Goal: Task Accomplishment & Management: Use online tool/utility

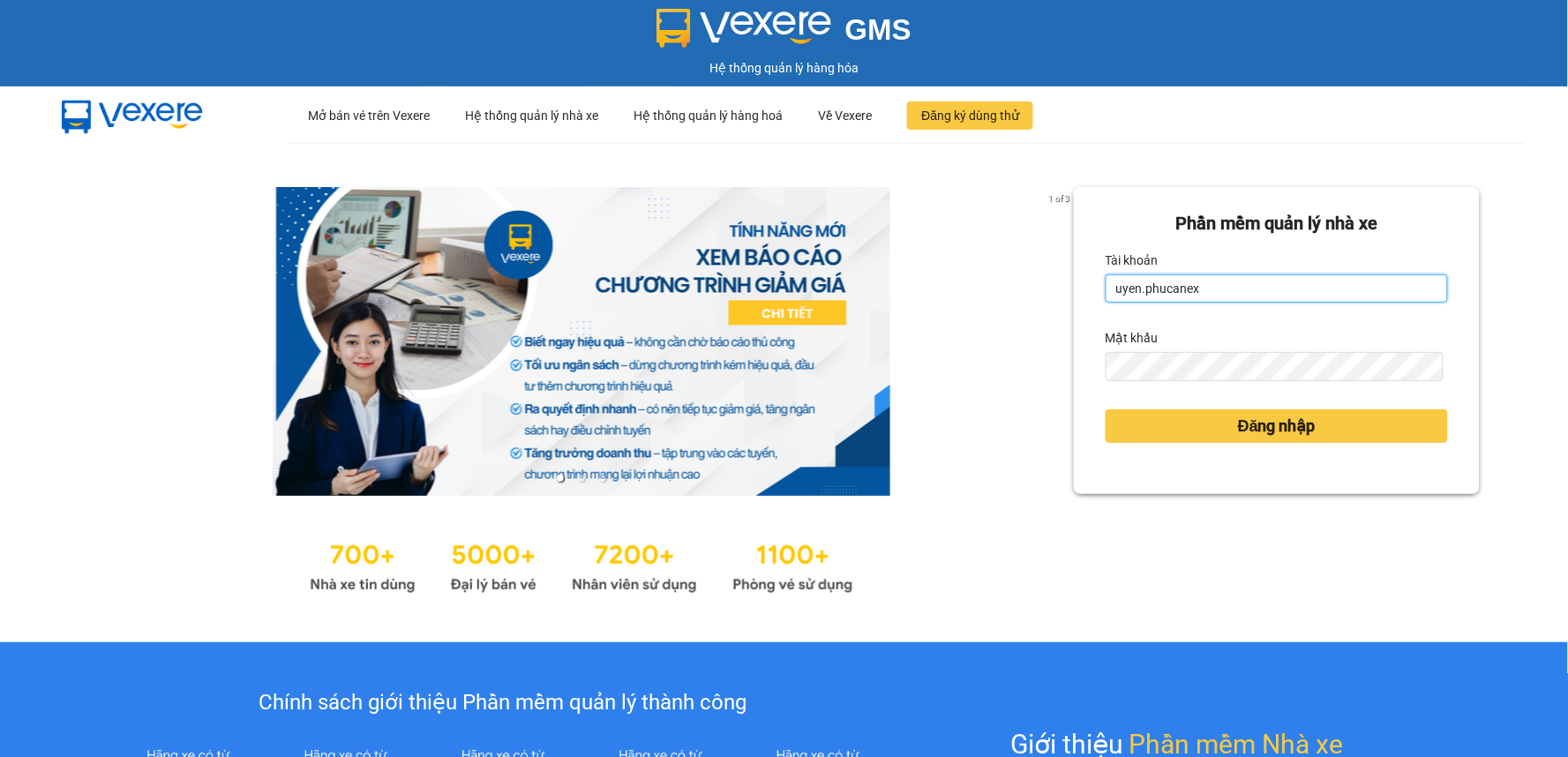
drag, startPoint x: 1203, startPoint y: 286, endPoint x: 999, endPoint y: 315, distance: 206.1
click at [1016, 311] on div "1 of 3 Phần mềm quản lý nhà xe Tài khoản uyen.phucanex Mật khẩu Đăng nhập" at bounding box center [784, 392] width 1568 height 499
drag, startPoint x: 1217, startPoint y: 283, endPoint x: 1078, endPoint y: 307, distance: 141.1
click at [1078, 307] on div "Phần mềm quản lý nhà xe Tài khoản uyen.phucanex Mật khẩu Đăng nhập" at bounding box center [1276, 340] width 406 height 307
type input "phuong.phucanex"
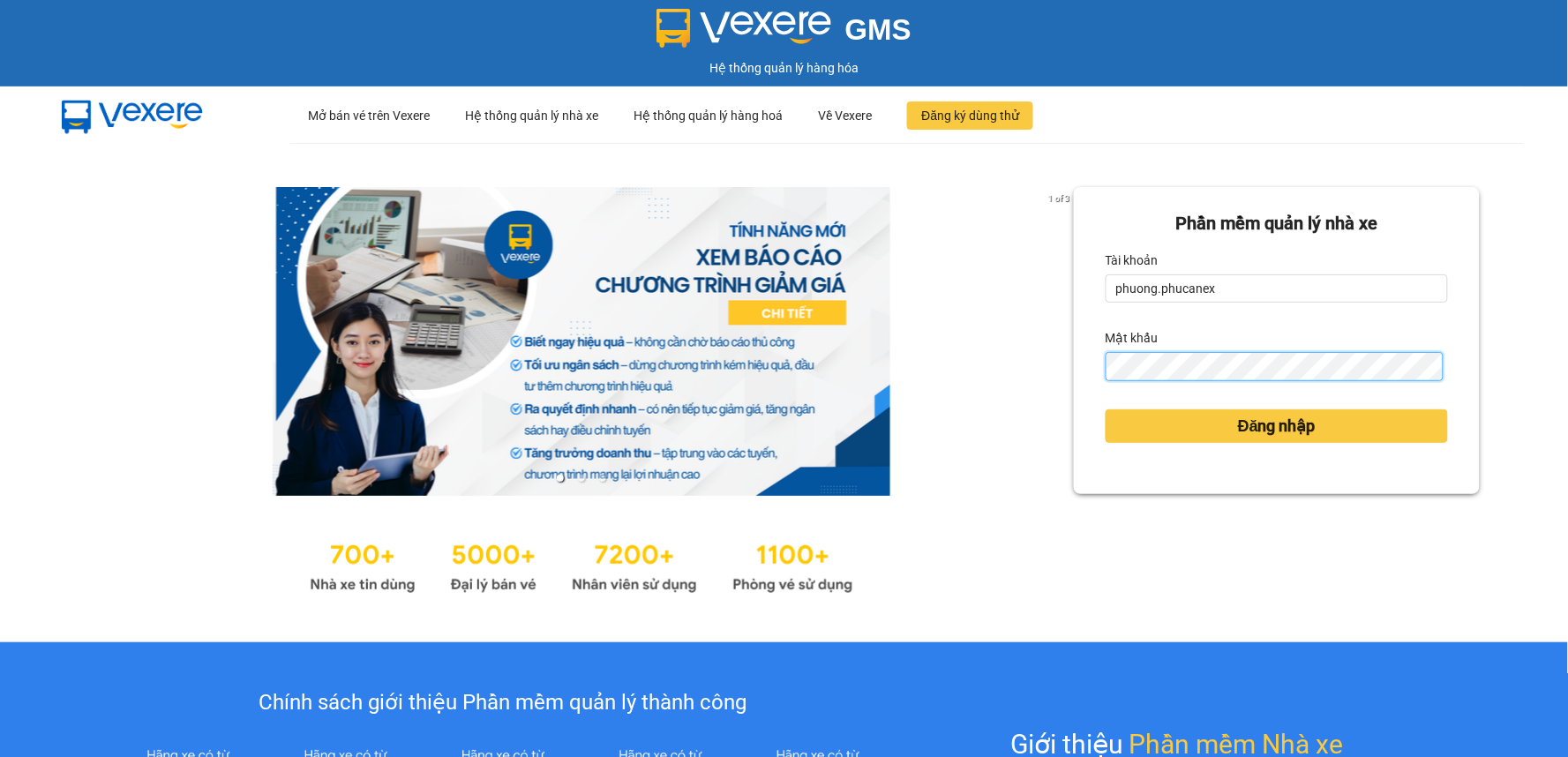
click at [1038, 384] on div "1 of 3 Phần mềm quản lý nhà xe Tài khoản phuong.phucanex Mật khẩu Đăng nhập" at bounding box center [784, 392] width 1568 height 499
click at [1106, 410] on button "Đăng nhập" at bounding box center [1276, 427] width 342 height 34
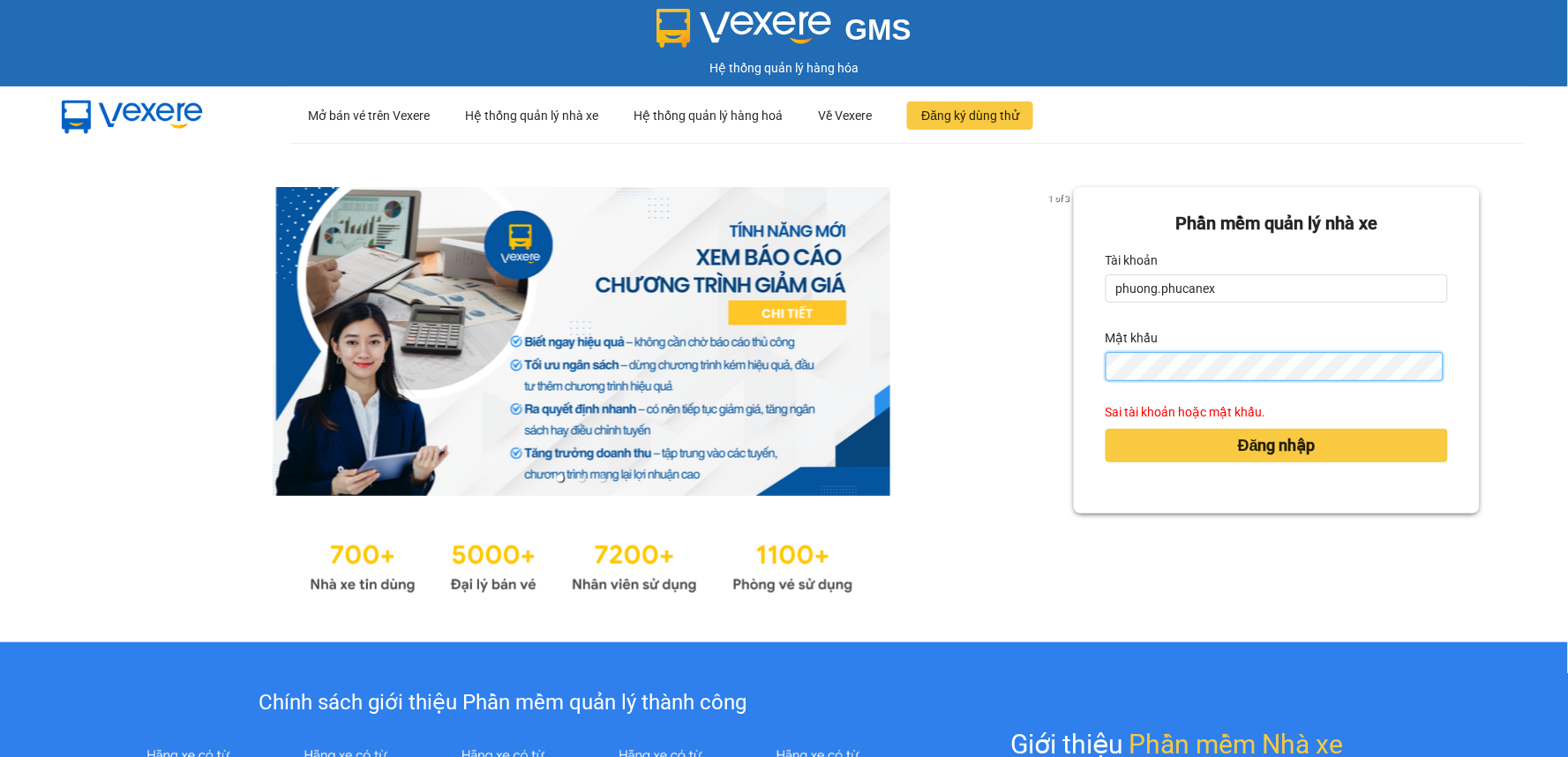
click at [1036, 378] on div "1 of 3 Phần mềm quản lý nhà xe Tài khoản phuong.phucanex Mật khẩu Sai tài khoản…" at bounding box center [784, 392] width 1568 height 499
click at [1108, 528] on div "Phần mềm quản lý nhà xe Tài khoản phuong.phucanex Mật khẩu Sai tài khoản hoặc m…" at bounding box center [1276, 393] width 406 height 412
click at [1043, 383] on div "1 of 3 Phần mềm quản lý nhà xe Tài khoản phuong.phucanex Mật khẩu Sai tài khoản…" at bounding box center [784, 392] width 1568 height 499
click at [1106, 429] on button "Đăng nhập" at bounding box center [1276, 446] width 342 height 34
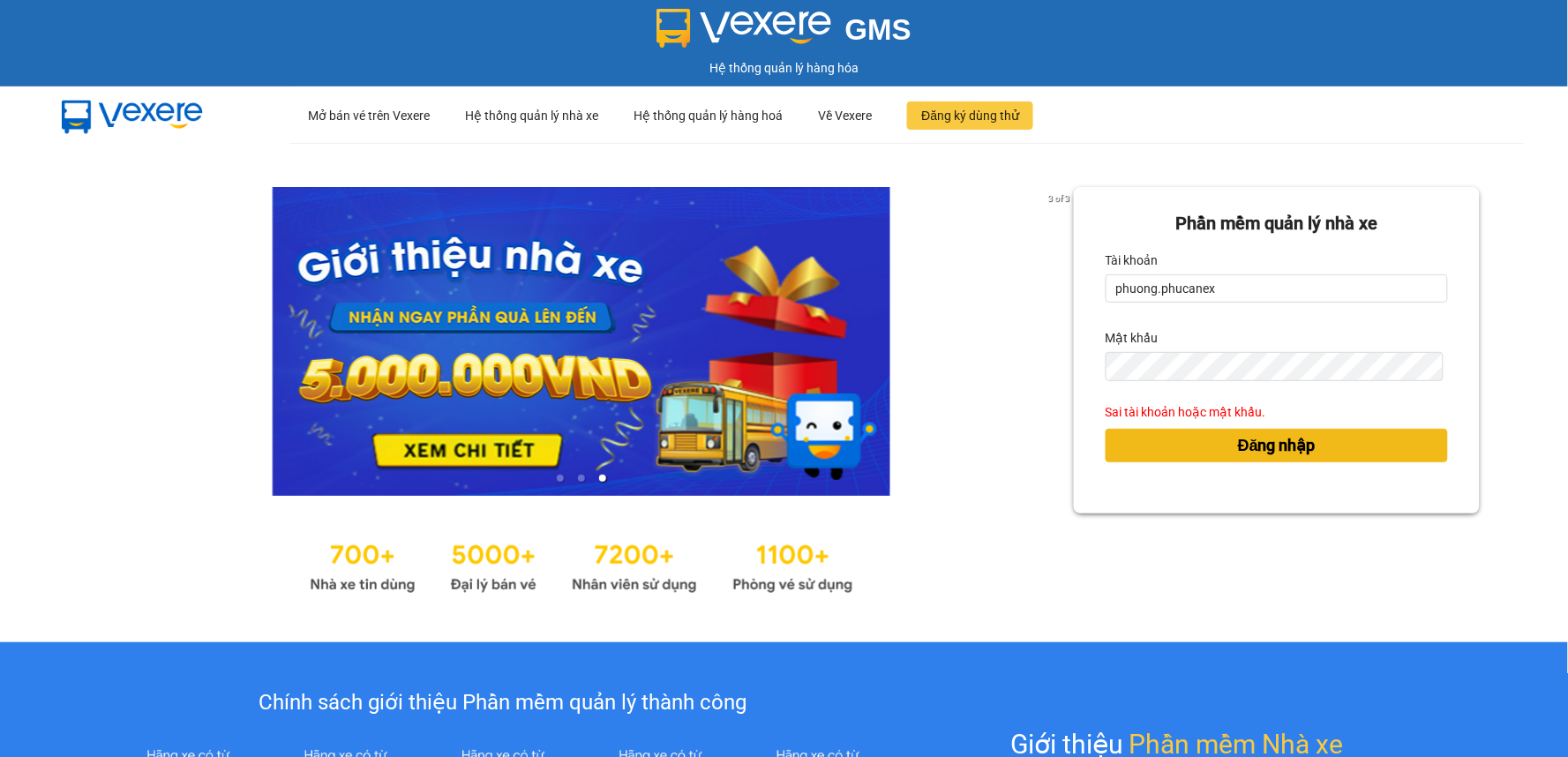
click at [1161, 456] on button "Đăng nhập" at bounding box center [1276, 446] width 342 height 34
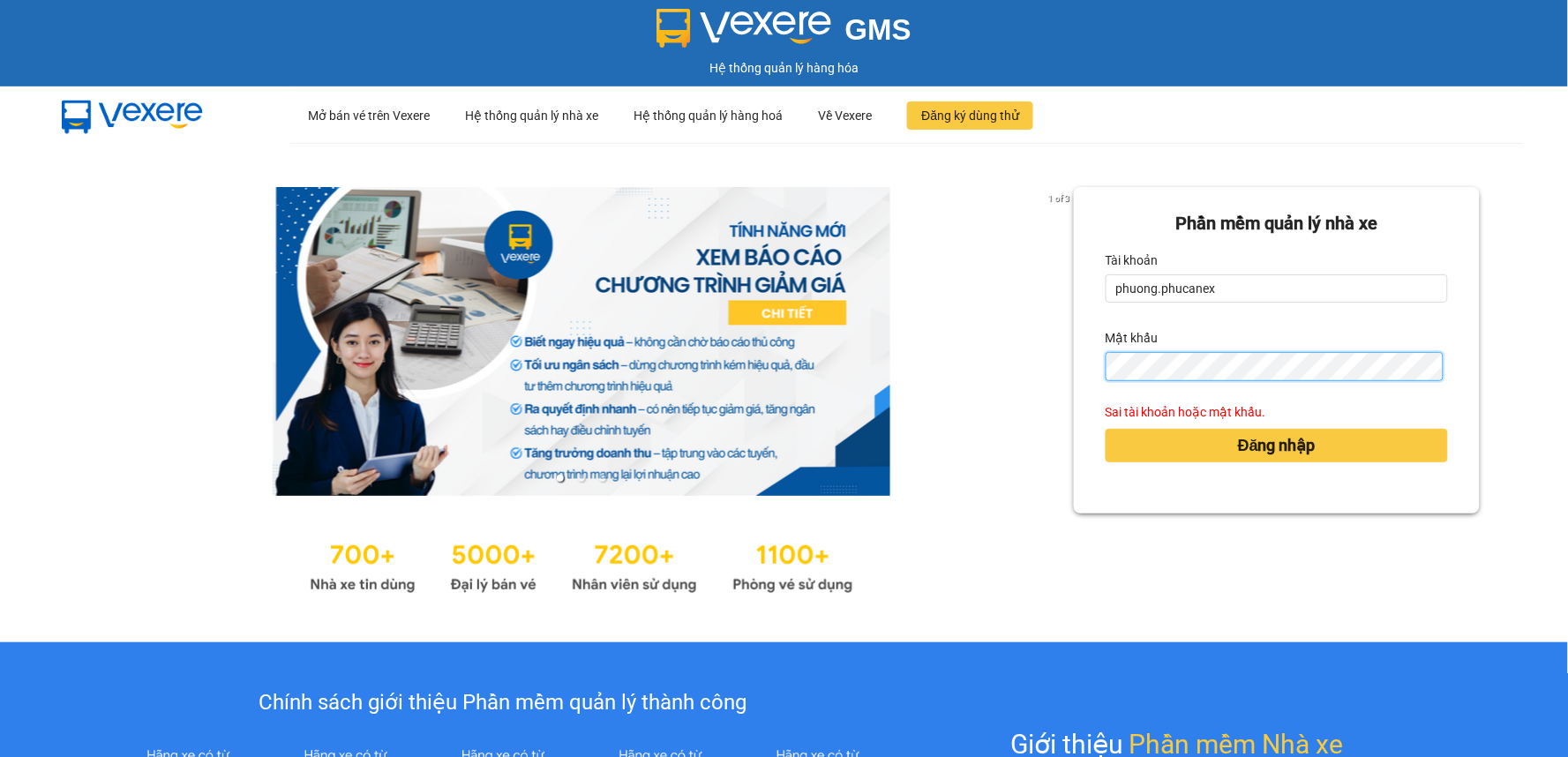
click at [1046, 383] on div "1 of 3 Phần mềm quản lý nhà xe Tài khoản phuong.phucanex Mật khẩu Sai tài khoản…" at bounding box center [784, 392] width 1568 height 499
click at [1106, 429] on button "Đăng nhập" at bounding box center [1276, 446] width 342 height 34
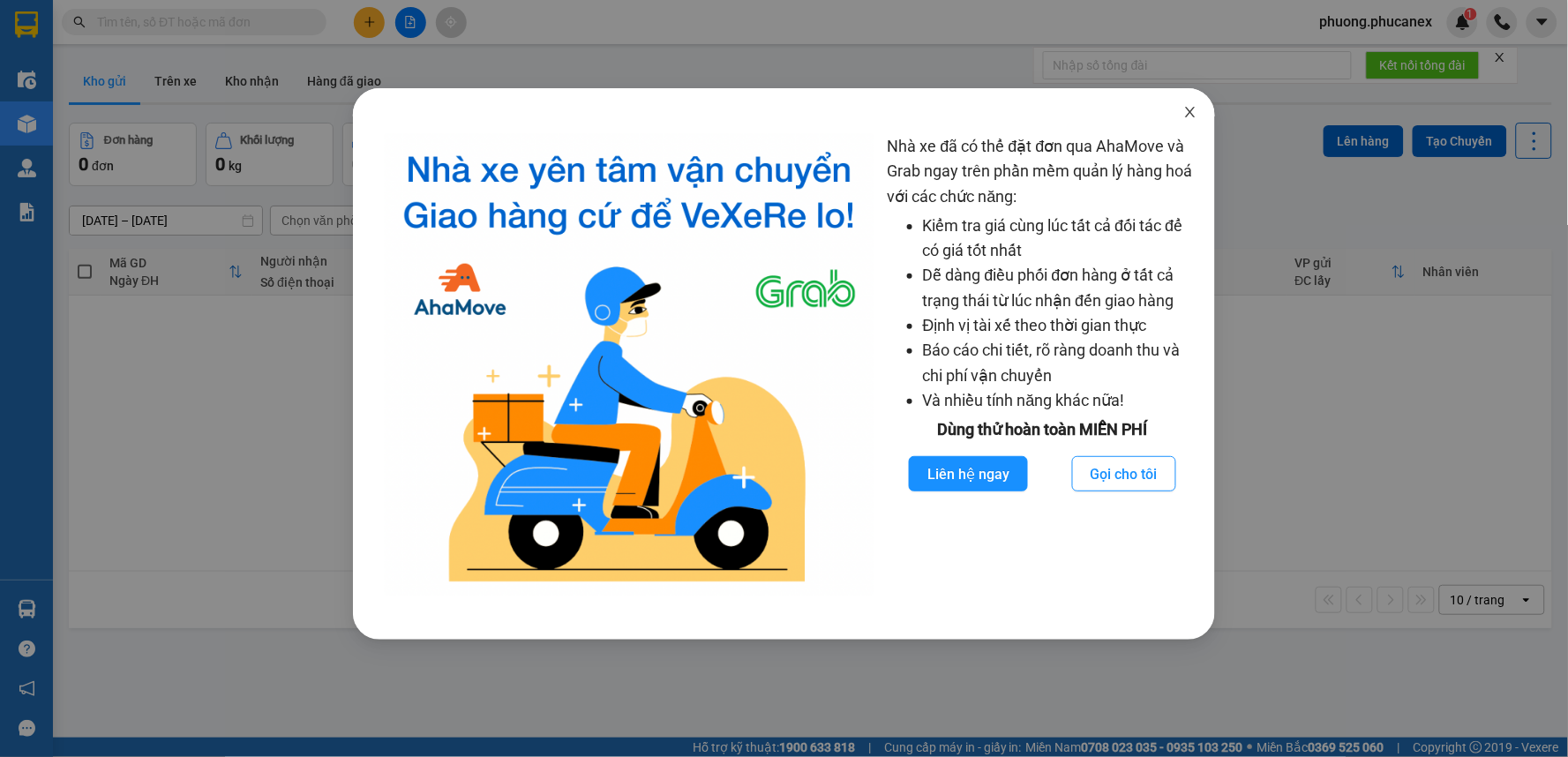
click at [1204, 112] on span "Close" at bounding box center [1190, 113] width 49 height 49
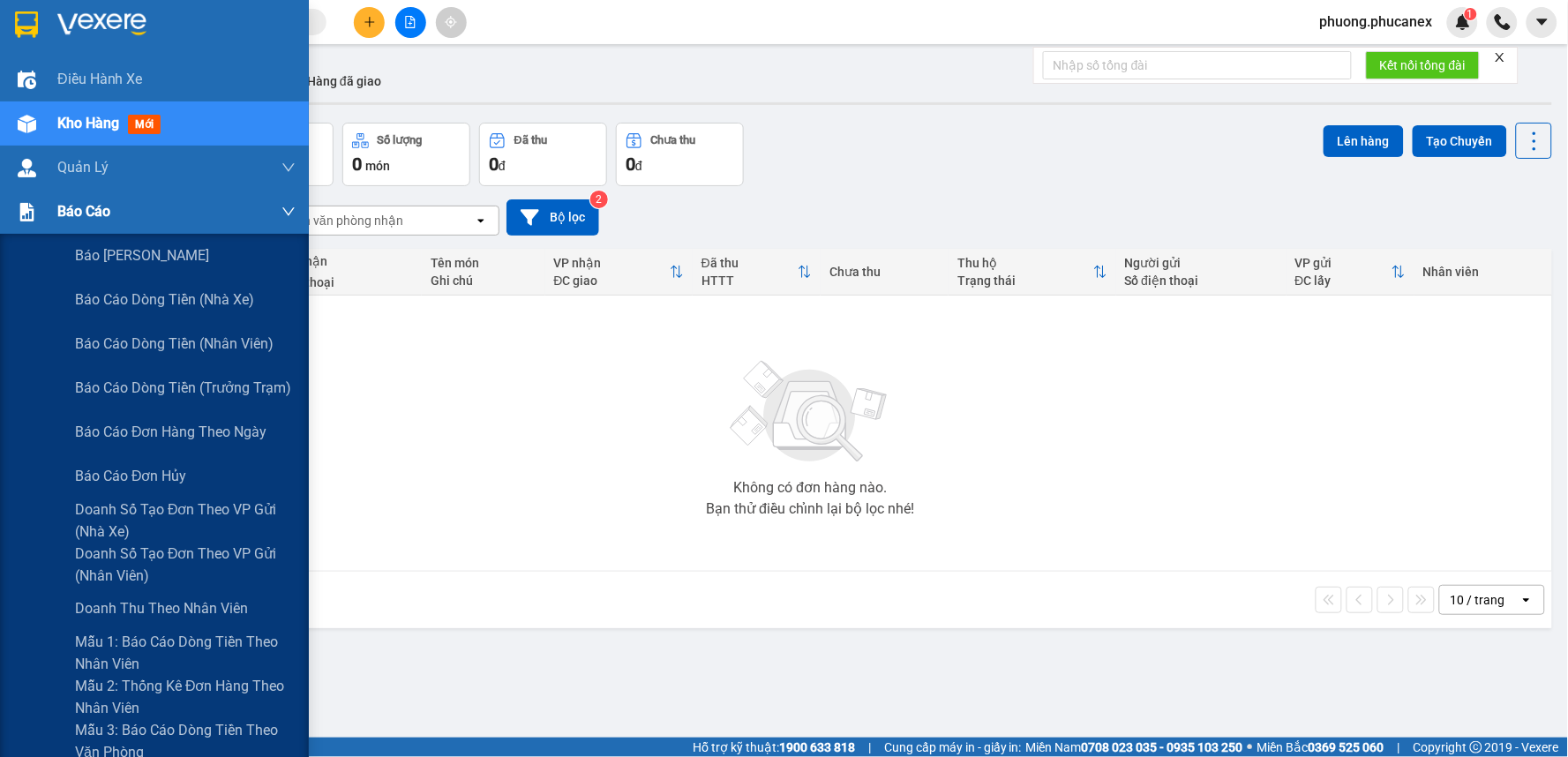
click at [35, 205] on img at bounding box center [27, 212] width 19 height 19
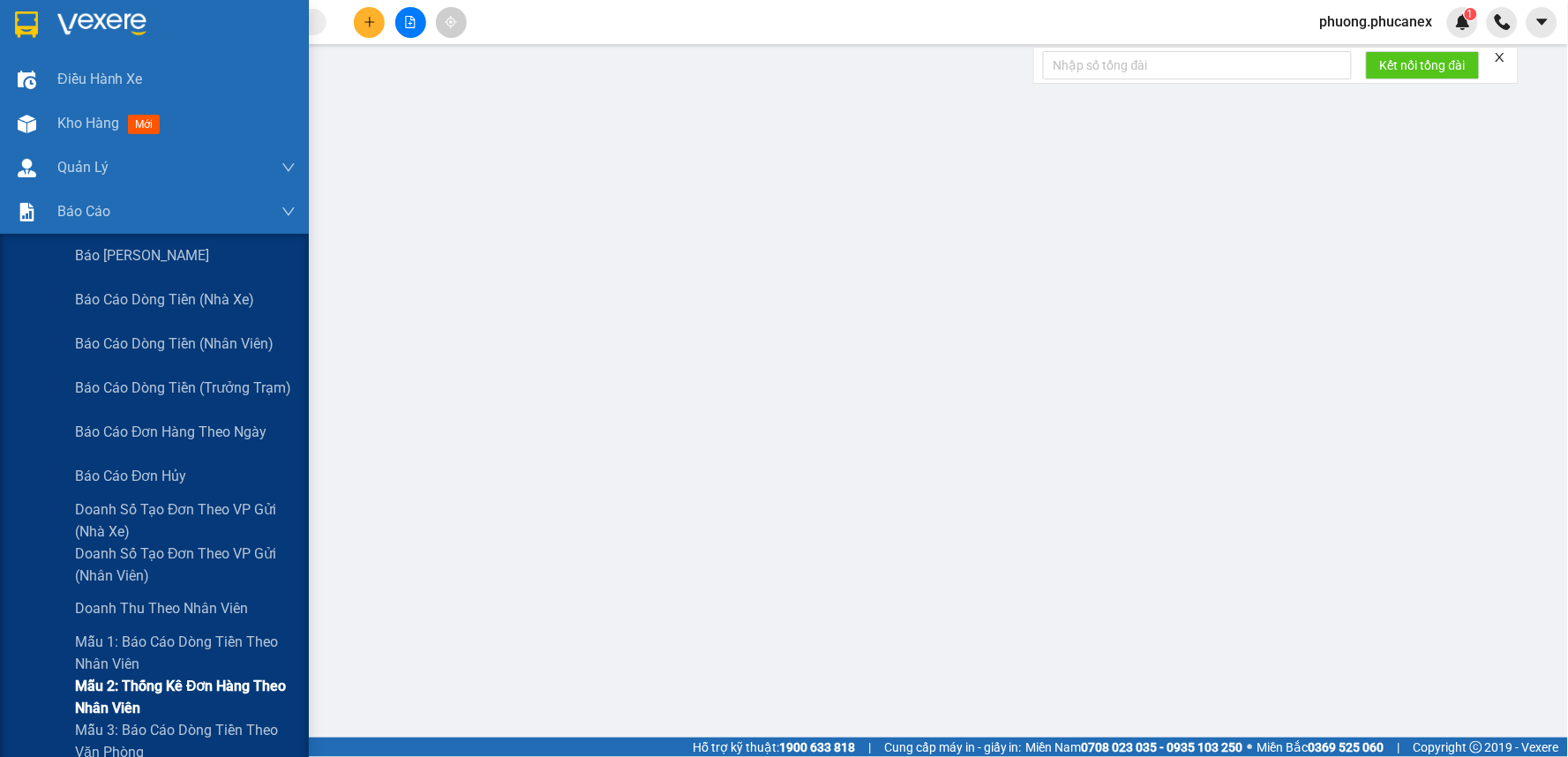
drag, startPoint x: 189, startPoint y: 719, endPoint x: 175, endPoint y: 712, distance: 15.7
click at [188, 719] on span "Mẫu 3: Báo cáo dòng tiền theo văn phòng" at bounding box center [185, 741] width 221 height 44
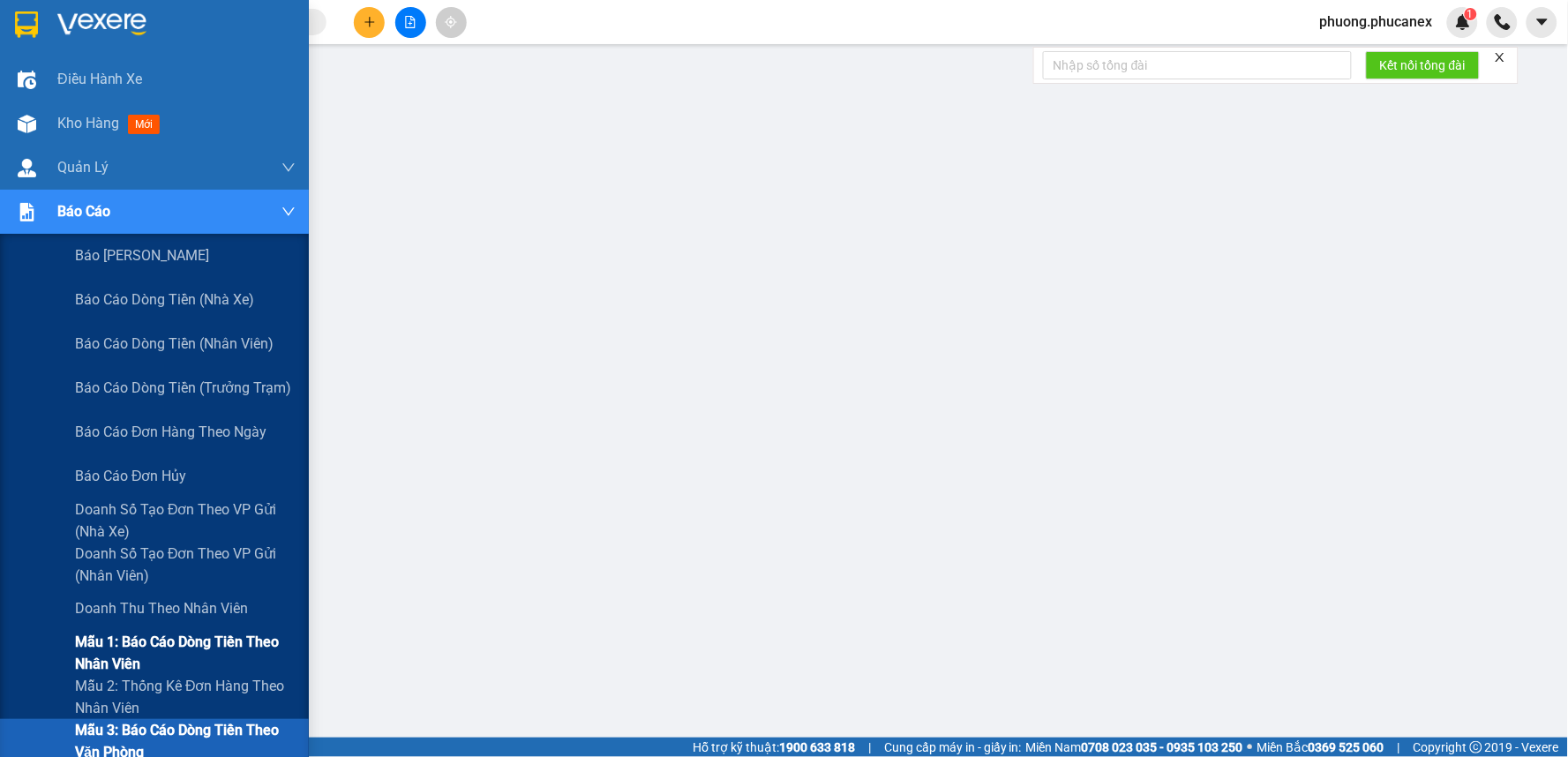
click at [152, 641] on span "Mẫu 1: Báo cáo dòng tiền theo nhân viên" at bounding box center [185, 653] width 221 height 44
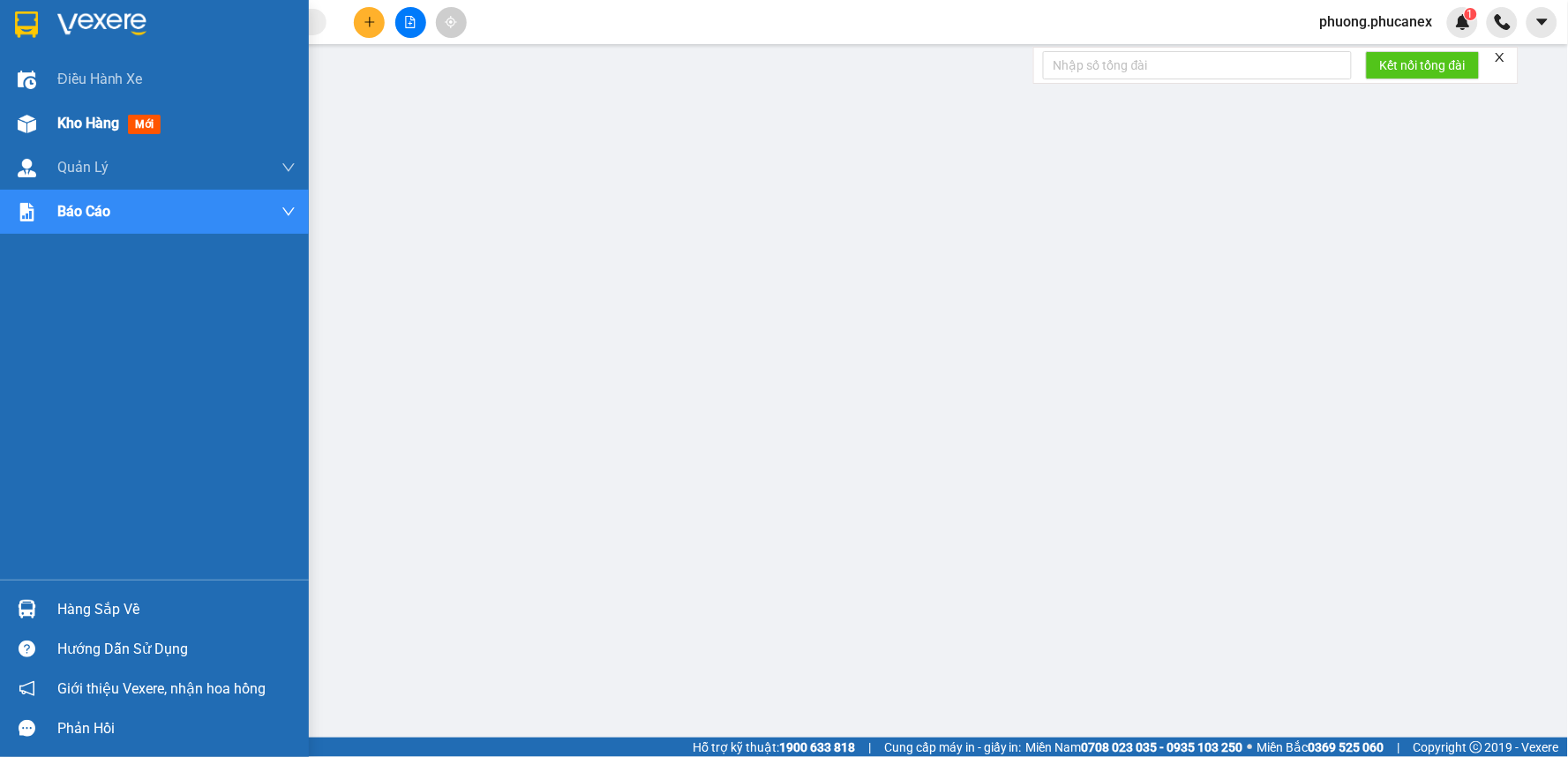
click at [73, 125] on span "Kho hàng" at bounding box center [88, 124] width 61 height 17
